Goal: Transaction & Acquisition: Purchase product/service

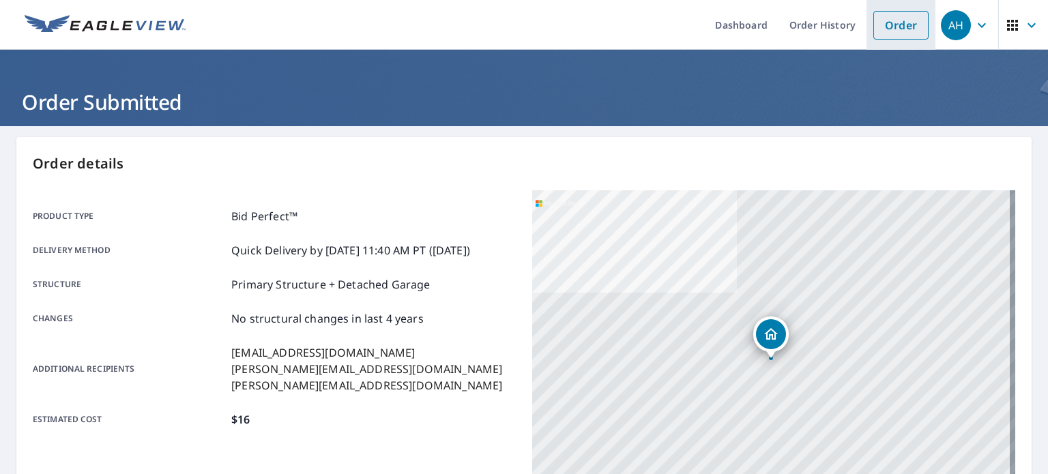
click at [880, 17] on link "Order" at bounding box center [900, 25] width 55 height 29
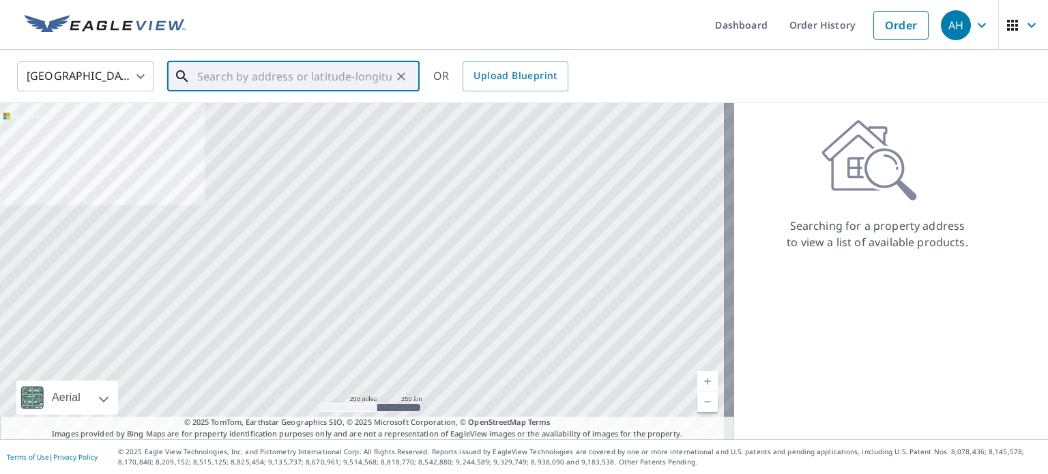
click at [289, 68] on input "text" at bounding box center [294, 76] width 194 height 38
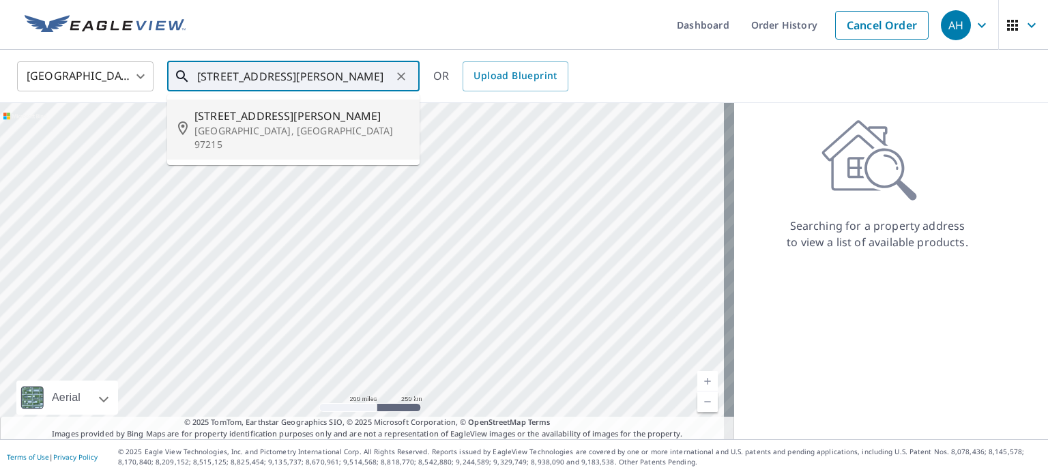
click at [218, 138] on li "[STREET_ADDRESS][PERSON_NAME]" at bounding box center [293, 130] width 252 height 60
type input "[STREET_ADDRESS][PERSON_NAME]"
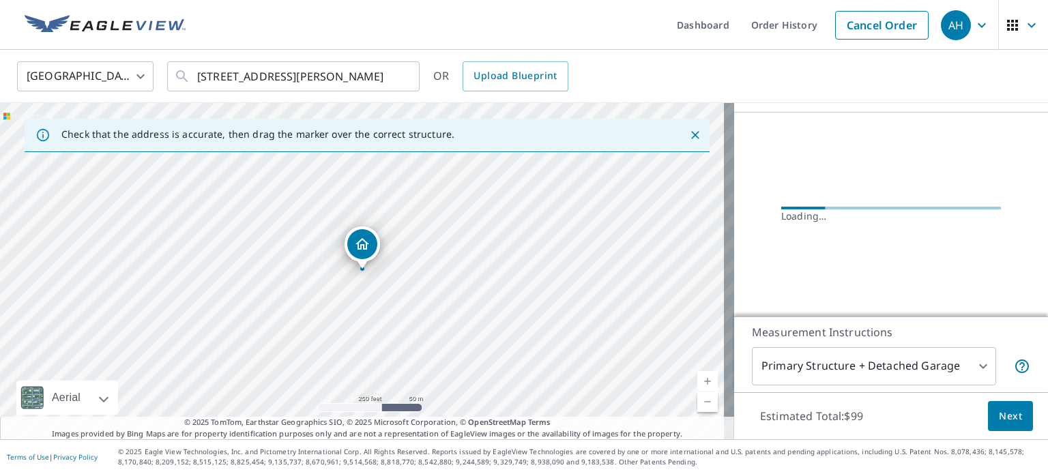
scroll to position [124, 0]
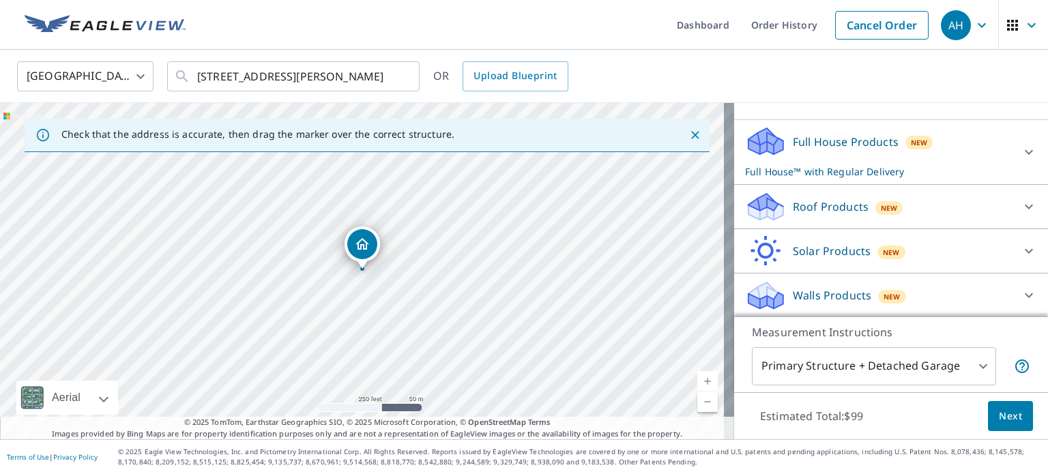
click at [819, 207] on p "Roof Products" at bounding box center [831, 207] width 76 height 16
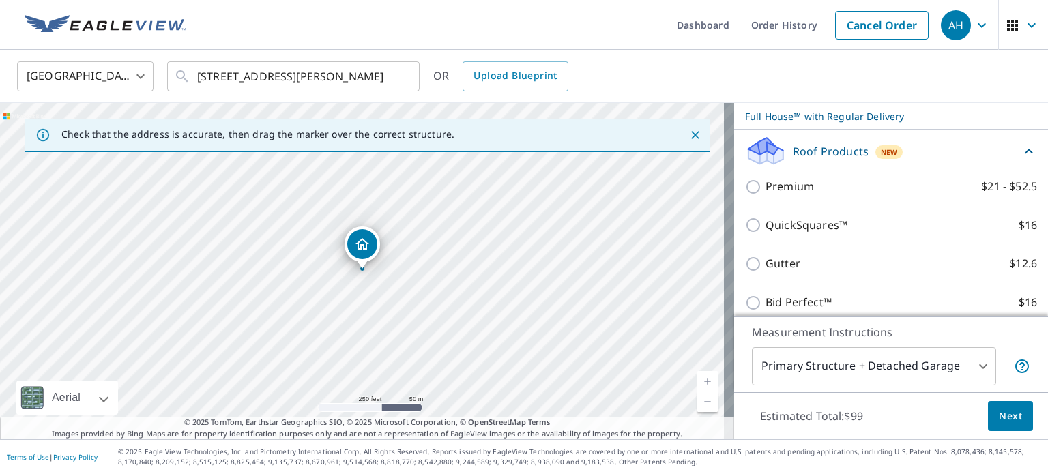
scroll to position [201, 0]
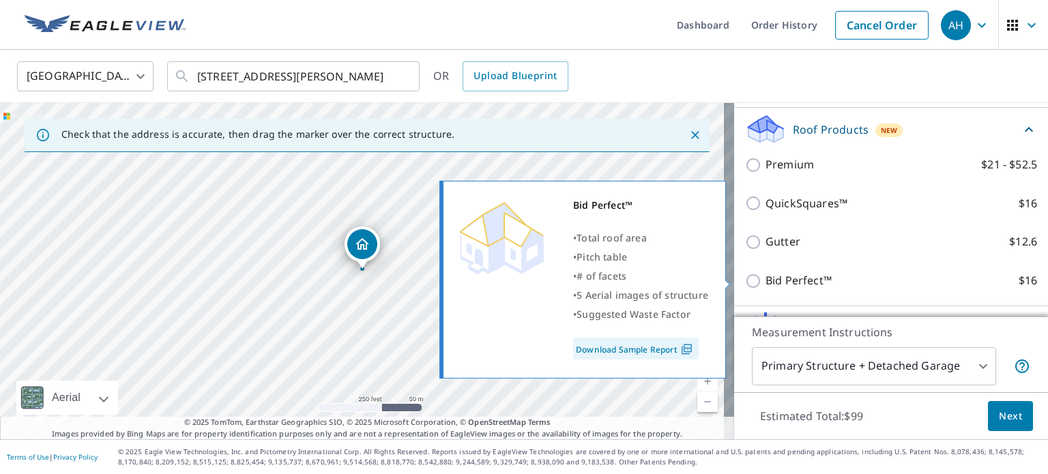
click at [767, 283] on p "Bid Perfect™" at bounding box center [798, 280] width 66 height 17
click at [765, 283] on input "Bid Perfect™ $16" at bounding box center [755, 281] width 20 height 16
checkbox input "true"
checkbox input "false"
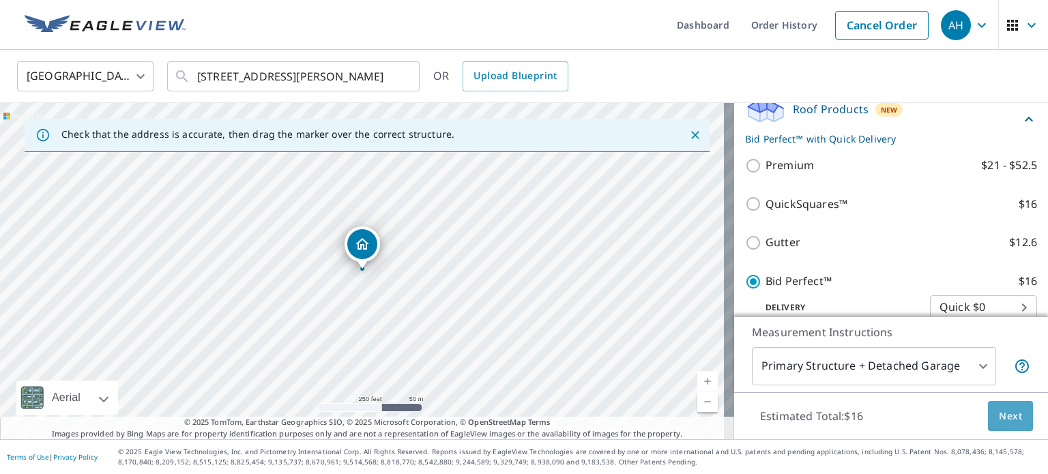
click at [1004, 408] on span "Next" at bounding box center [1010, 416] width 23 height 17
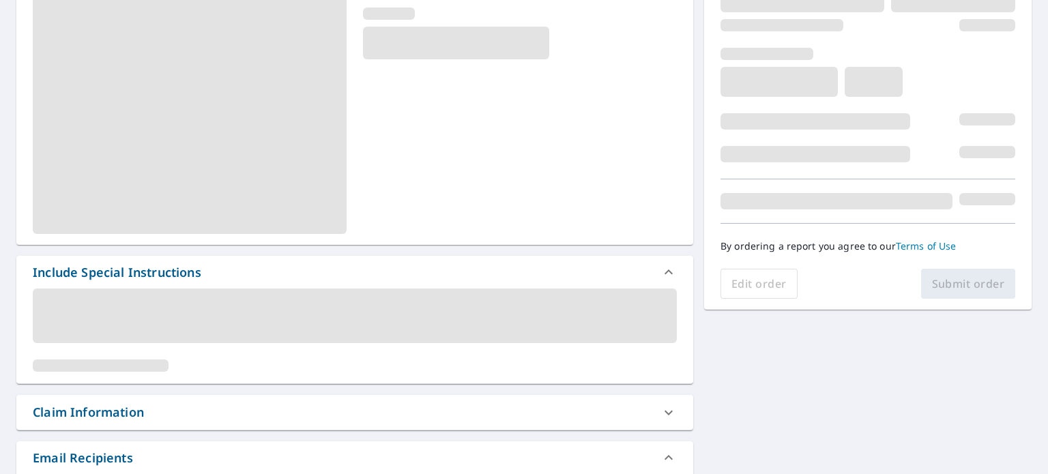
scroll to position [188, 0]
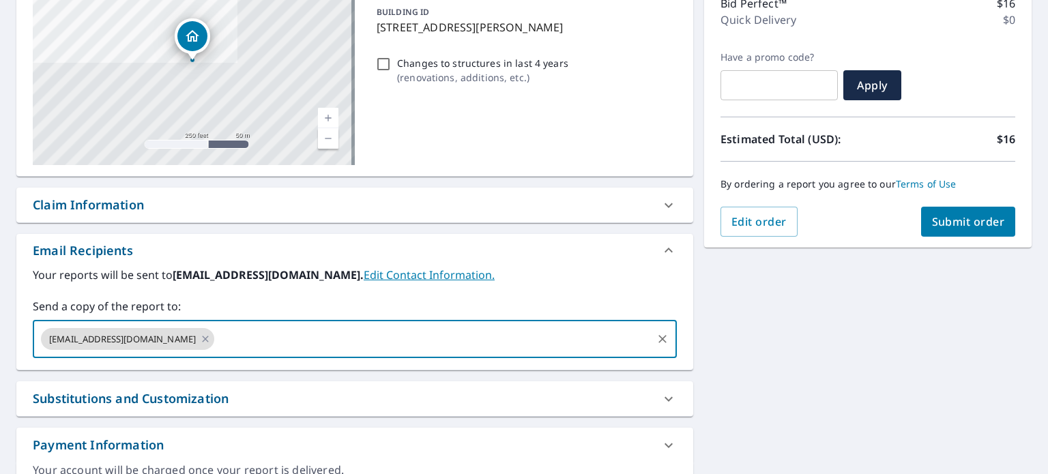
click at [216, 342] on input "text" at bounding box center [433, 339] width 434 height 26
type input "[PERSON_NAME][EMAIL_ADDRESS][DOMAIN_NAME]"
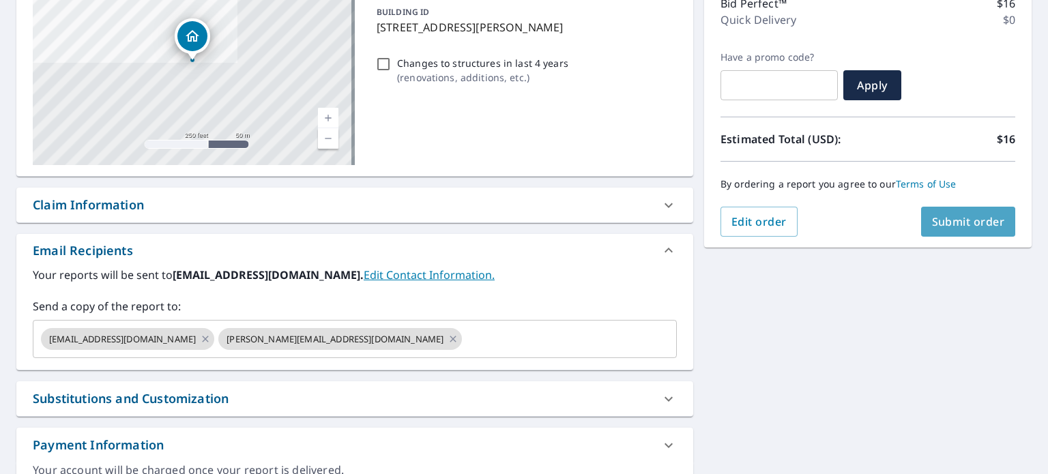
click at [950, 224] on span "Submit order" at bounding box center [968, 221] width 73 height 15
checkbox input "true"
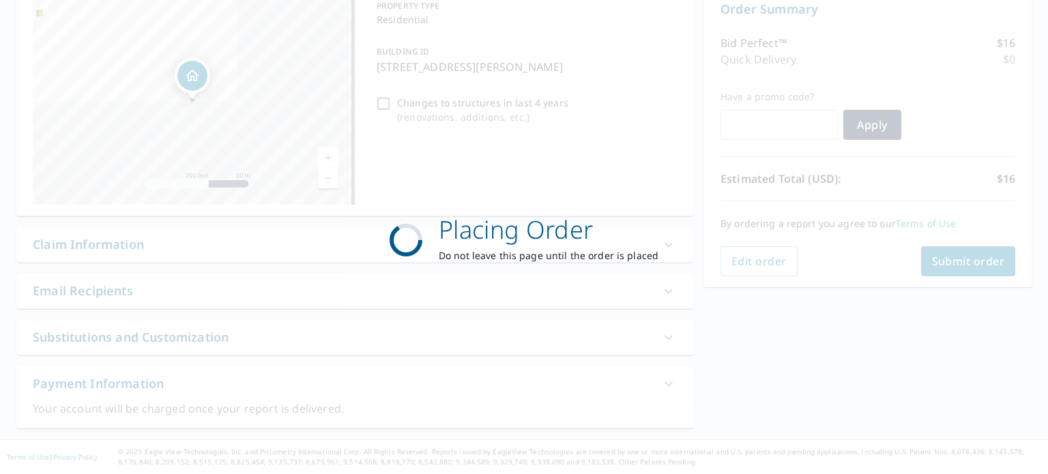
scroll to position [147, 0]
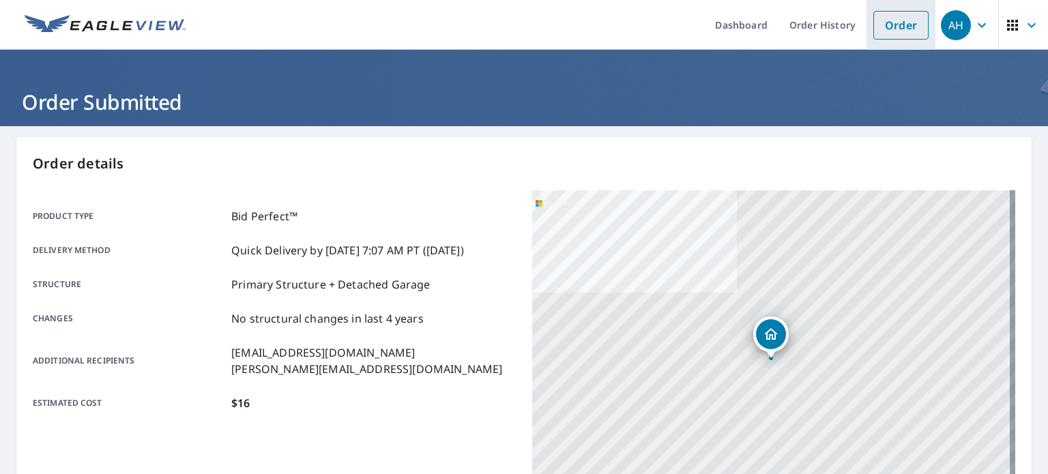
click at [895, 28] on link "Order" at bounding box center [900, 25] width 55 height 29
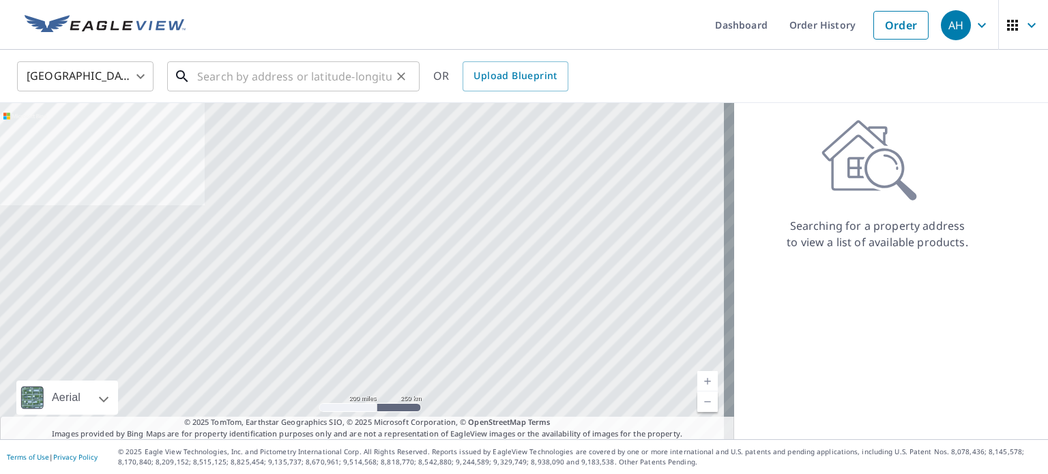
click at [332, 73] on input "text" at bounding box center [294, 76] width 194 height 38
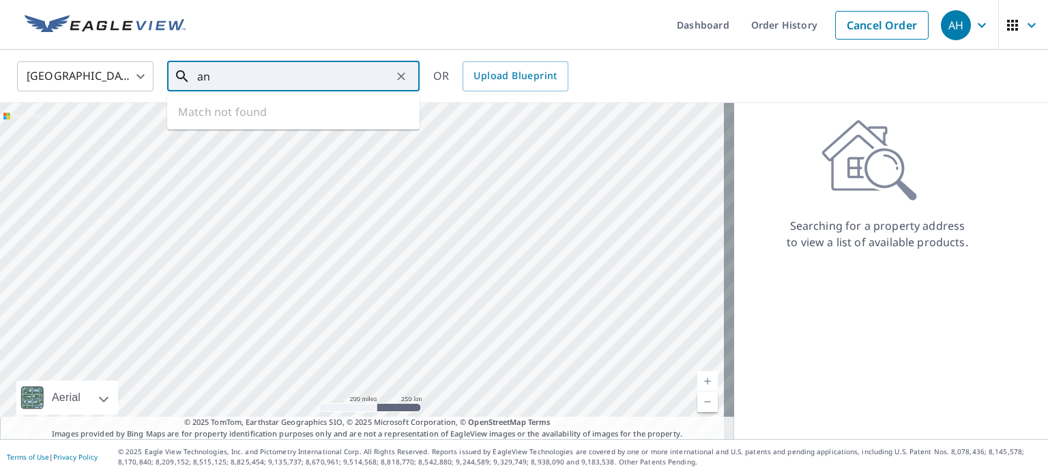
type input "a"
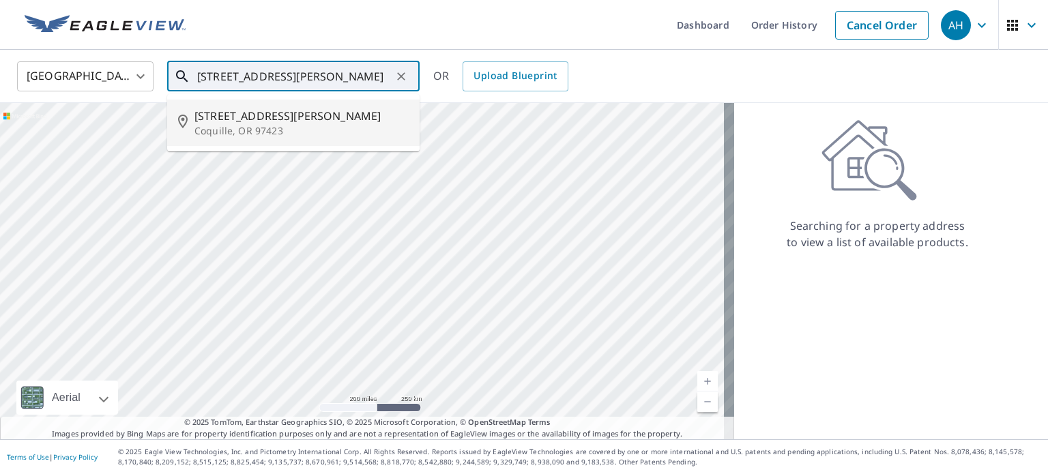
click at [239, 119] on span "[STREET_ADDRESS][PERSON_NAME]" at bounding box center [301, 116] width 214 height 16
type input "[STREET_ADDRESS][PERSON_NAME]"
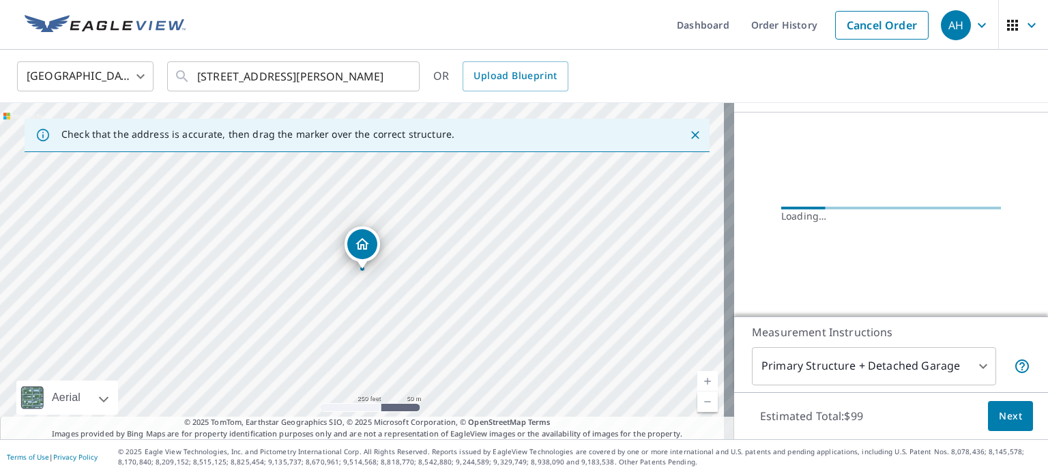
scroll to position [124, 0]
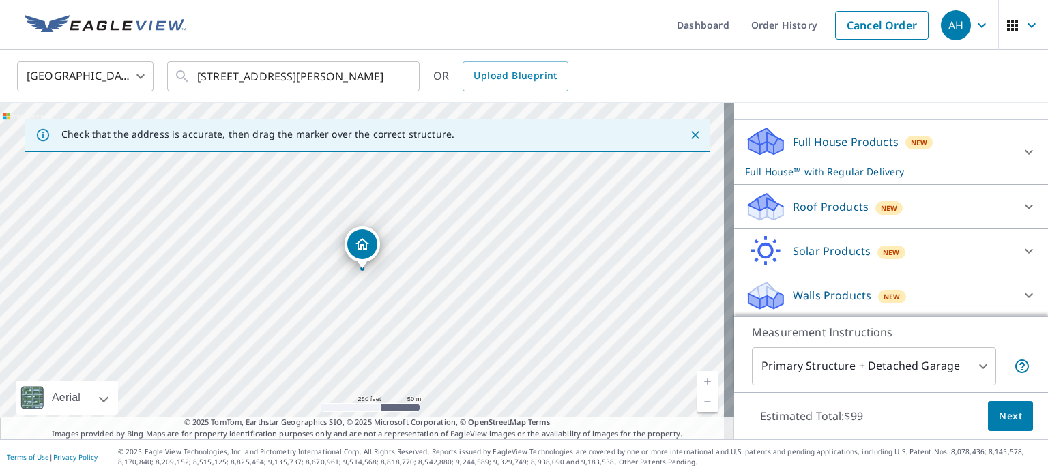
click at [818, 199] on p "Roof Products" at bounding box center [831, 207] width 76 height 16
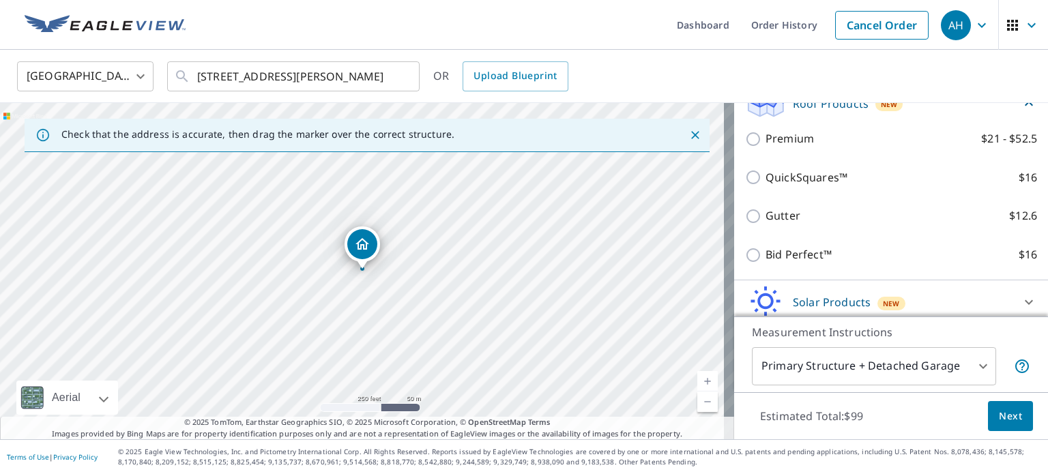
scroll to position [229, 0]
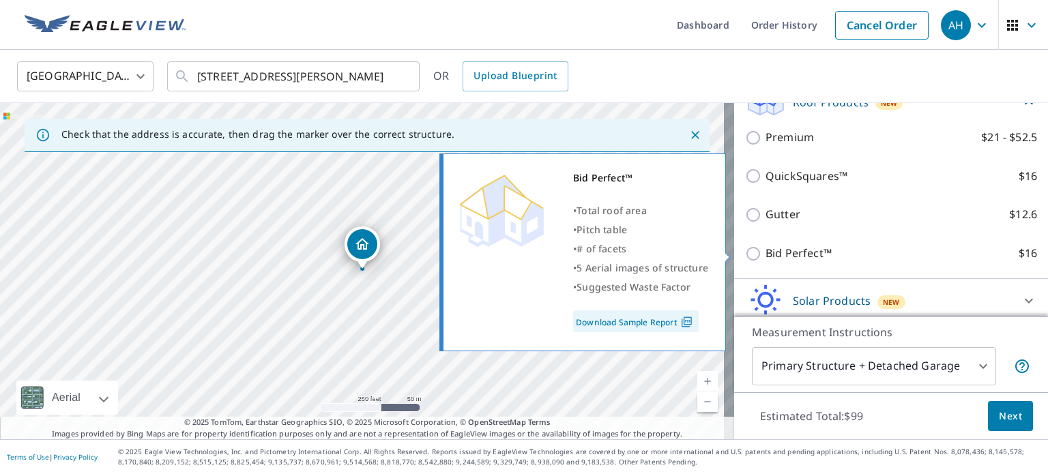
click at [770, 250] on p "Bid Perfect™" at bounding box center [798, 253] width 66 height 17
click at [765, 250] on input "Bid Perfect™ $16" at bounding box center [755, 254] width 20 height 16
checkbox input "true"
checkbox input "false"
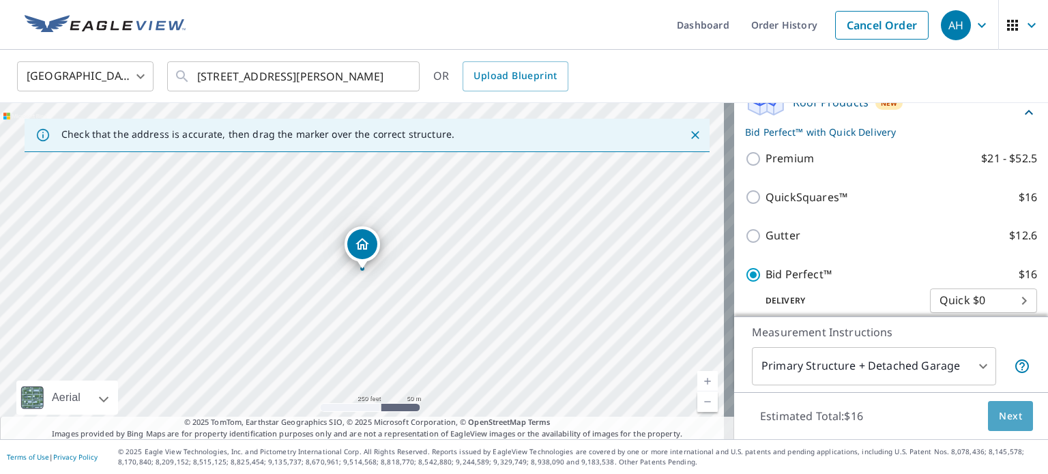
click at [999, 413] on span "Next" at bounding box center [1010, 416] width 23 height 17
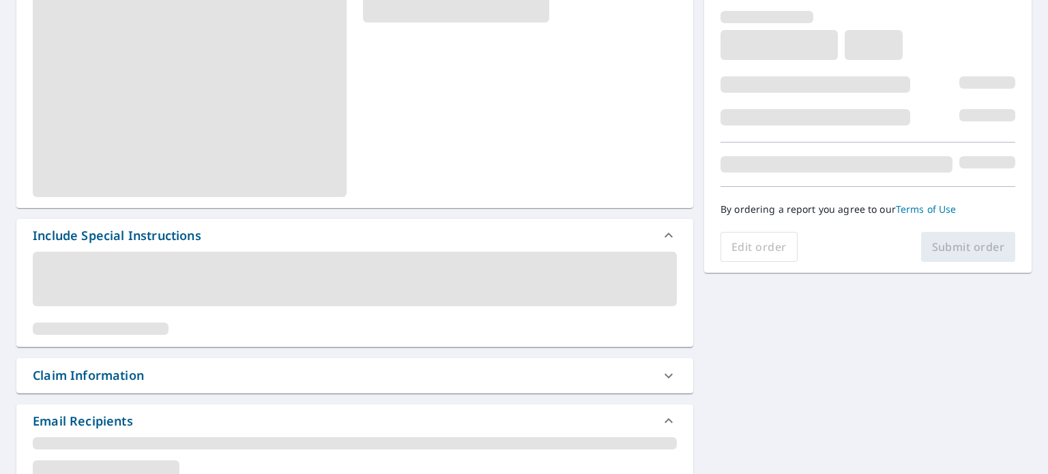
scroll to position [226, 0]
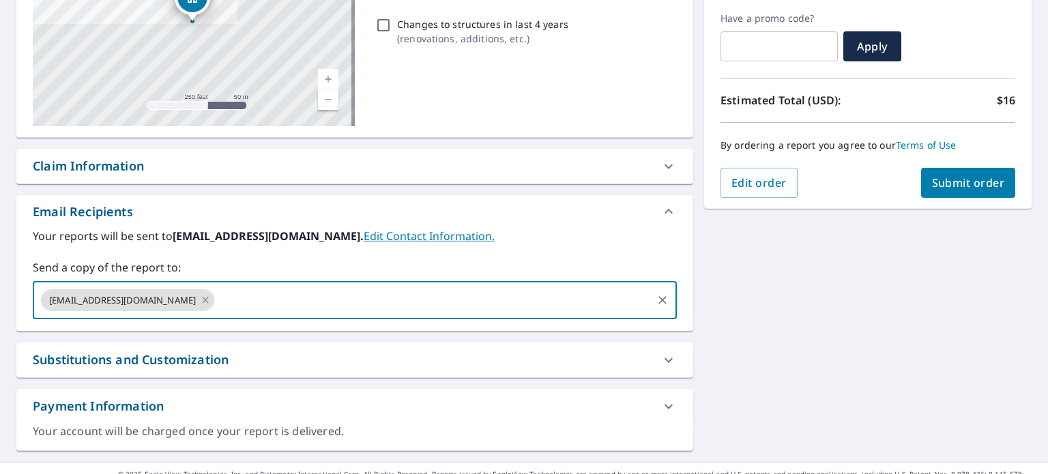
click at [289, 300] on input "text" at bounding box center [433, 300] width 434 height 26
type input "[PERSON_NAME][EMAIL_ADDRESS][DOMAIN_NAME]"
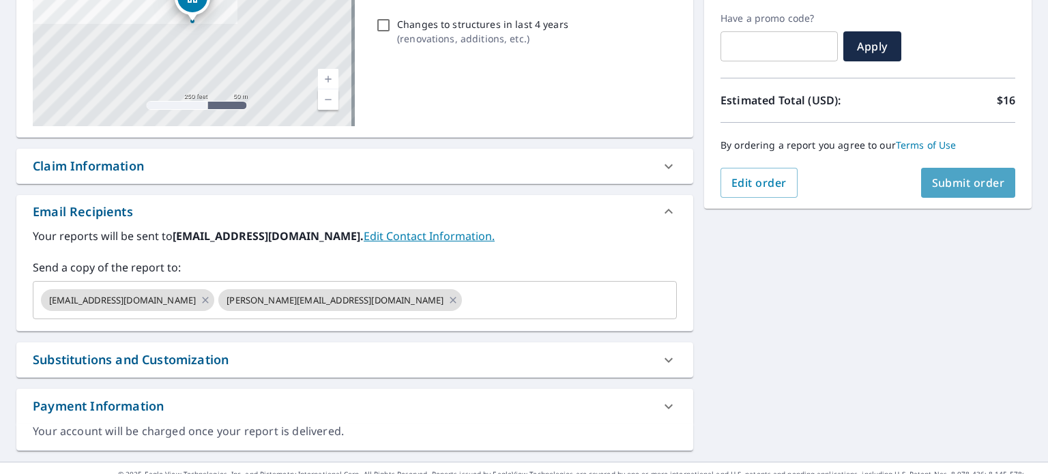
click at [942, 180] on span "Submit order" at bounding box center [968, 182] width 73 height 15
checkbox input "true"
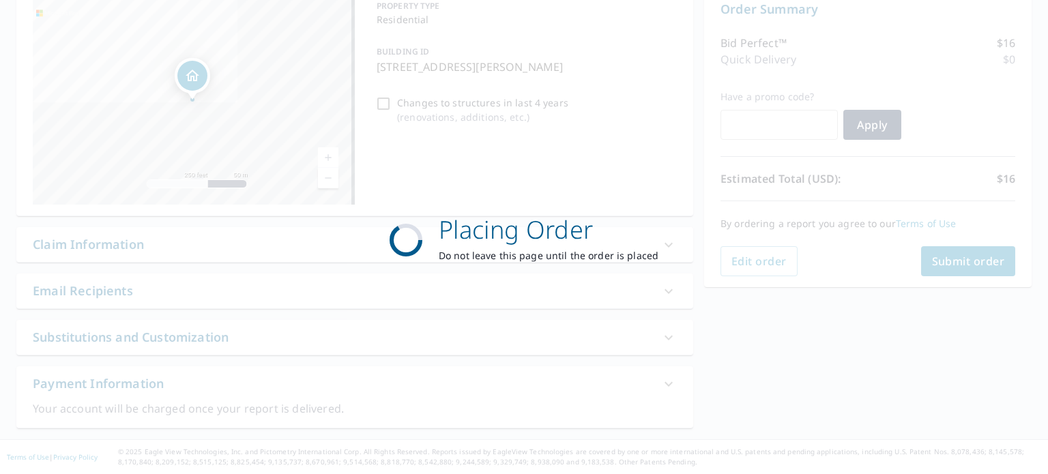
scroll to position [147, 0]
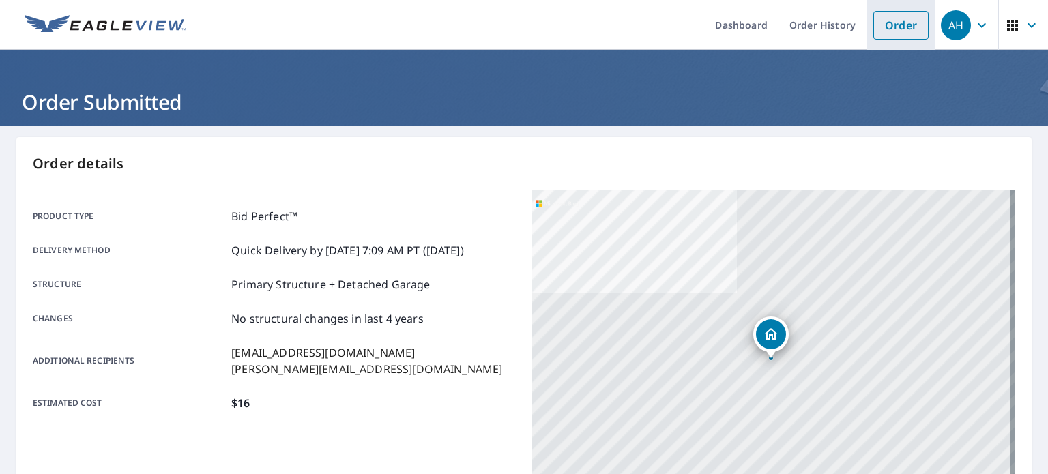
click at [875, 23] on link "Order" at bounding box center [900, 25] width 55 height 29
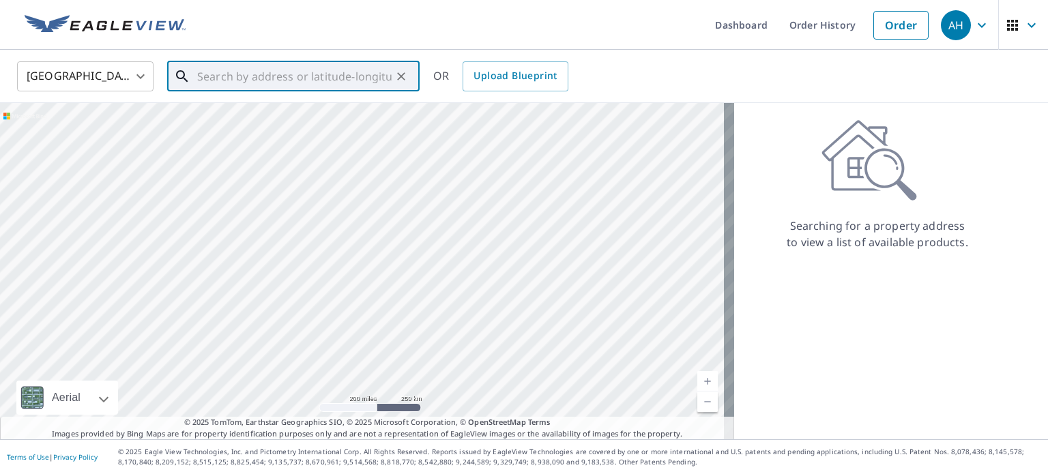
click at [292, 81] on input "text" at bounding box center [294, 76] width 194 height 38
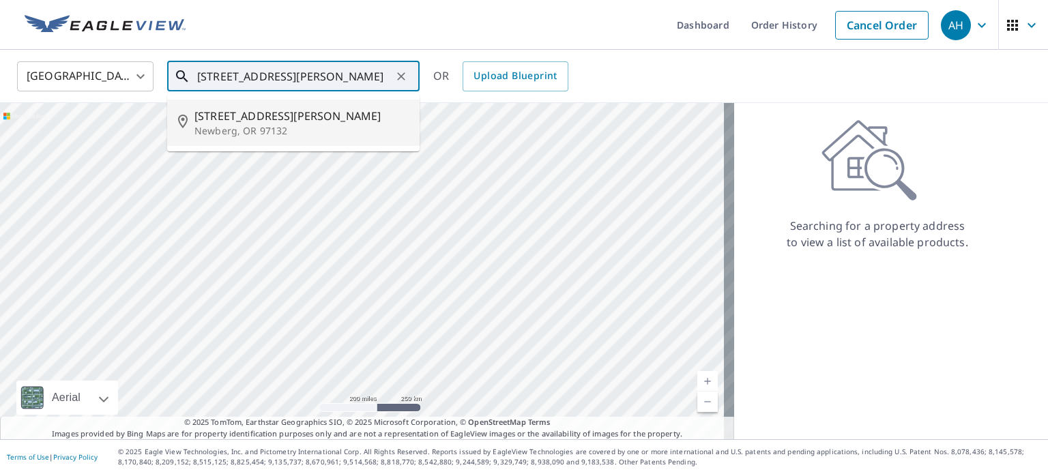
click at [246, 106] on li "[STREET_ADDRESS][PERSON_NAME]" at bounding box center [293, 123] width 252 height 46
type input "[STREET_ADDRESS][PERSON_NAME]"
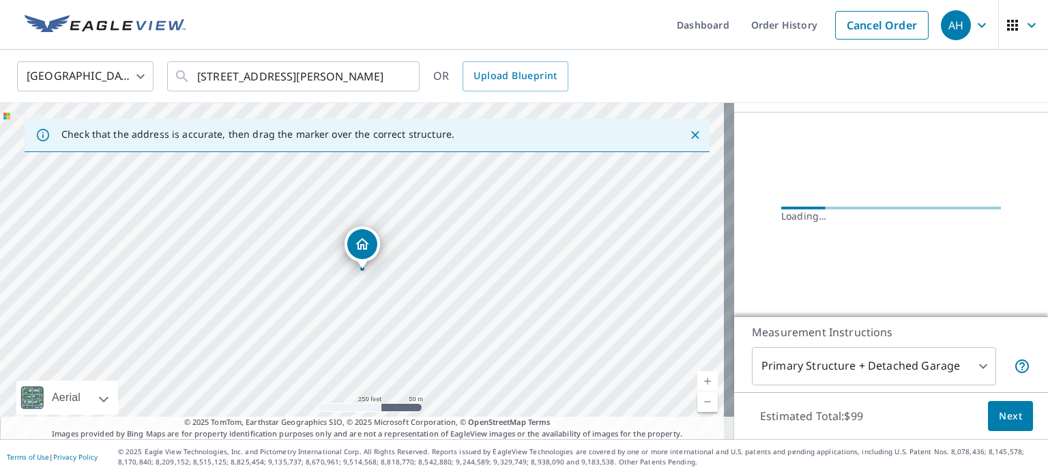
scroll to position [124, 0]
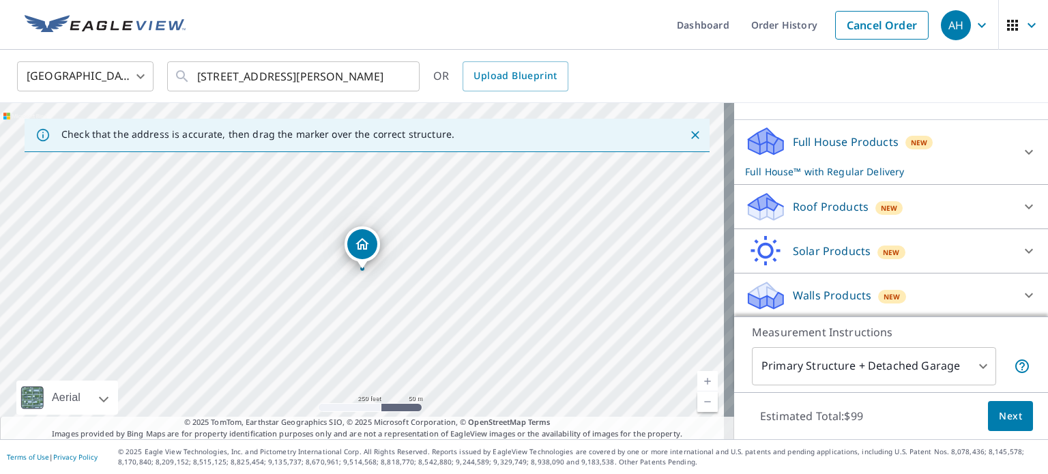
click at [821, 211] on p "Roof Products" at bounding box center [831, 207] width 76 height 16
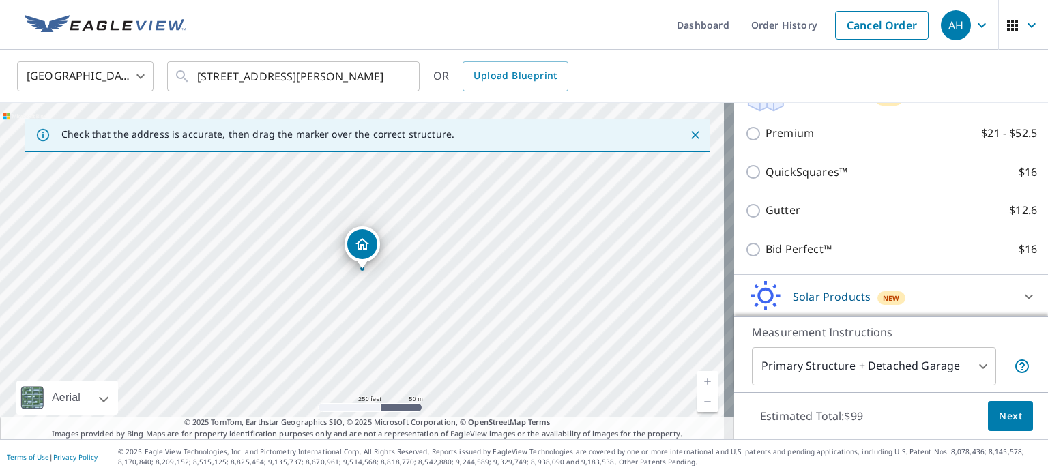
scroll to position [236, 0]
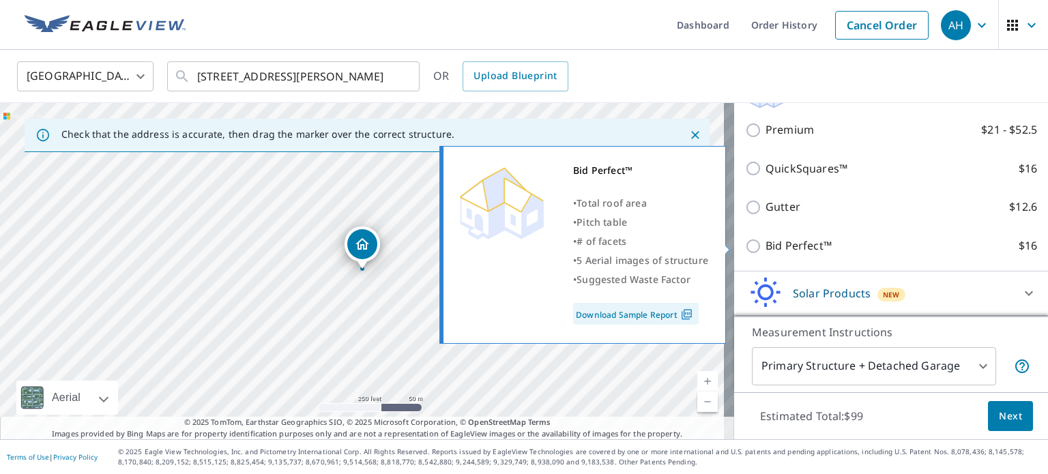
click at [775, 243] on p "Bid Perfect™" at bounding box center [798, 245] width 66 height 17
click at [765, 243] on input "Bid Perfect™ $16" at bounding box center [755, 246] width 20 height 16
checkbox input "true"
checkbox input "false"
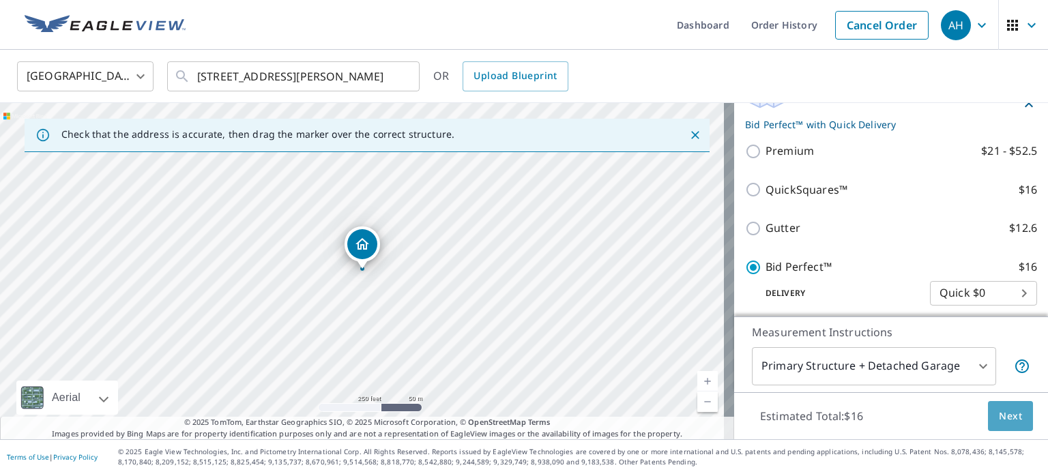
click at [999, 411] on span "Next" at bounding box center [1010, 416] width 23 height 17
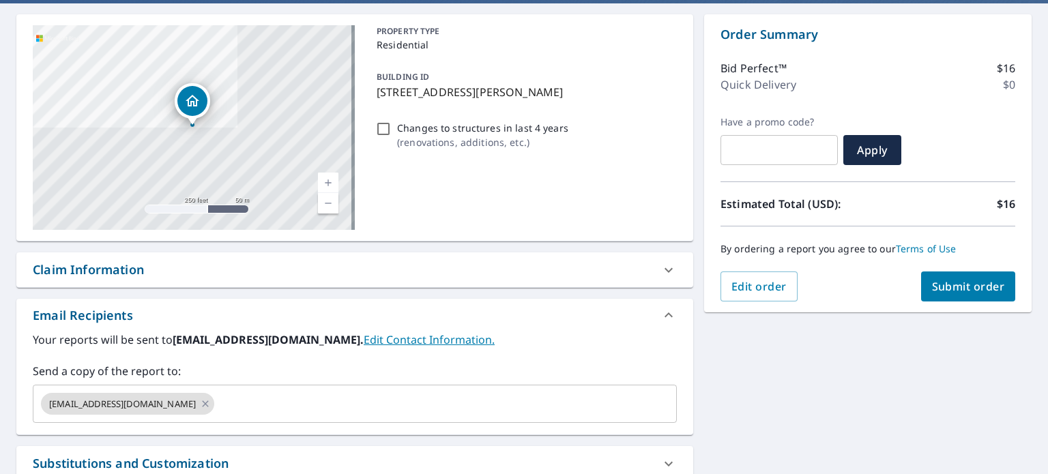
scroll to position [132, 0]
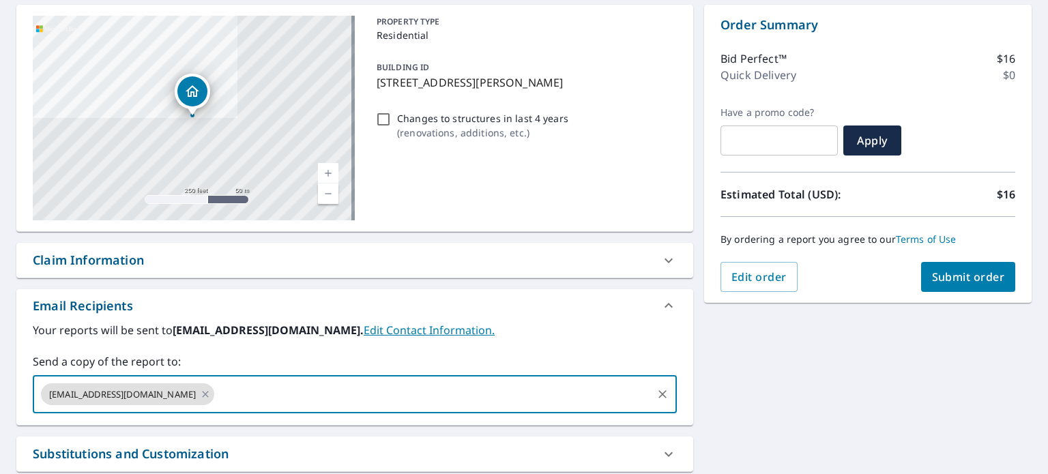
click at [216, 388] on input "text" at bounding box center [433, 394] width 434 height 26
type input "[PERSON_NAME][EMAIL_ADDRESS][DOMAIN_NAME]"
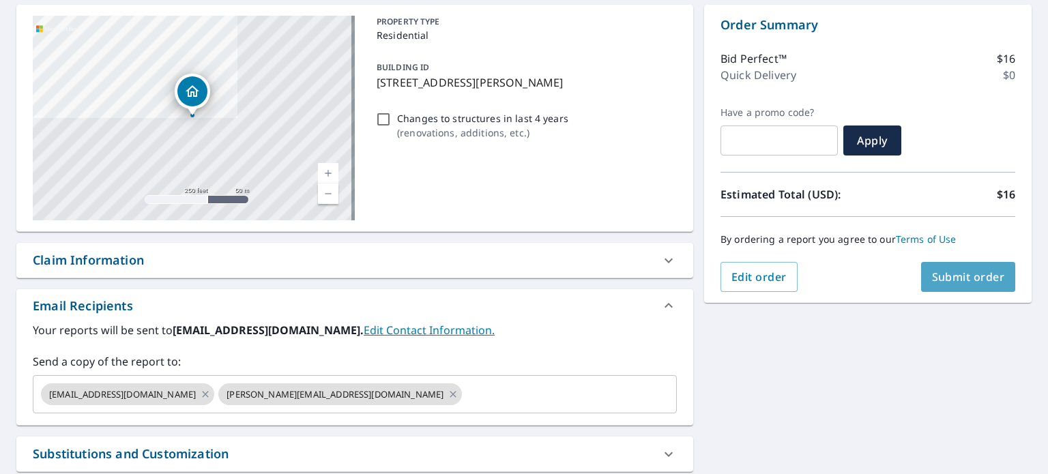
click at [941, 283] on span "Submit order" at bounding box center [968, 276] width 73 height 15
checkbox input "true"
